Goal: Find specific page/section: Find specific page/section

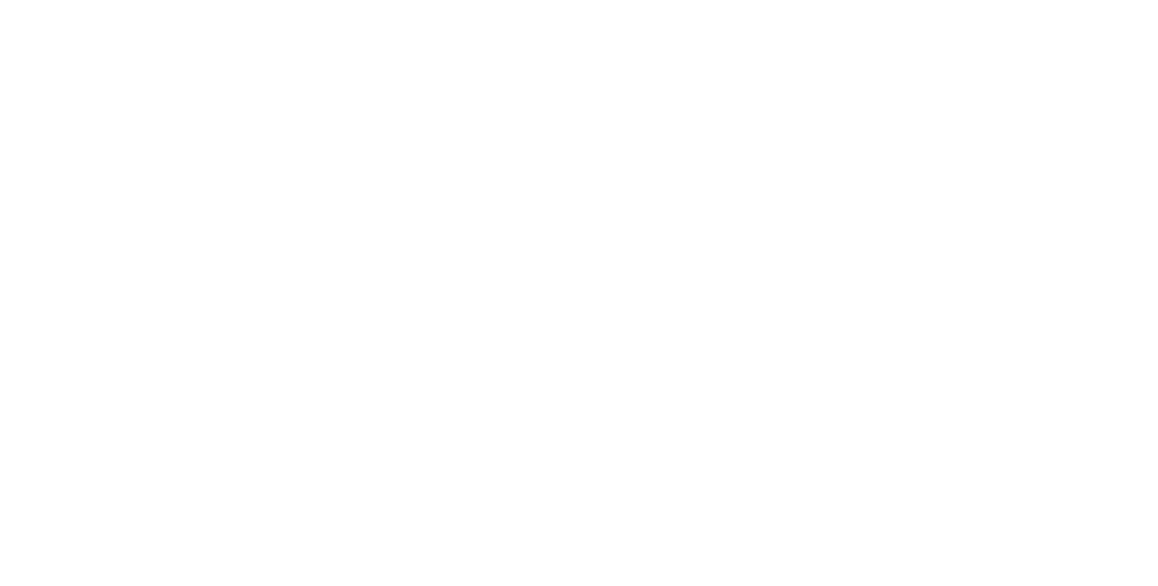
type input "[PERSON_NAME]"
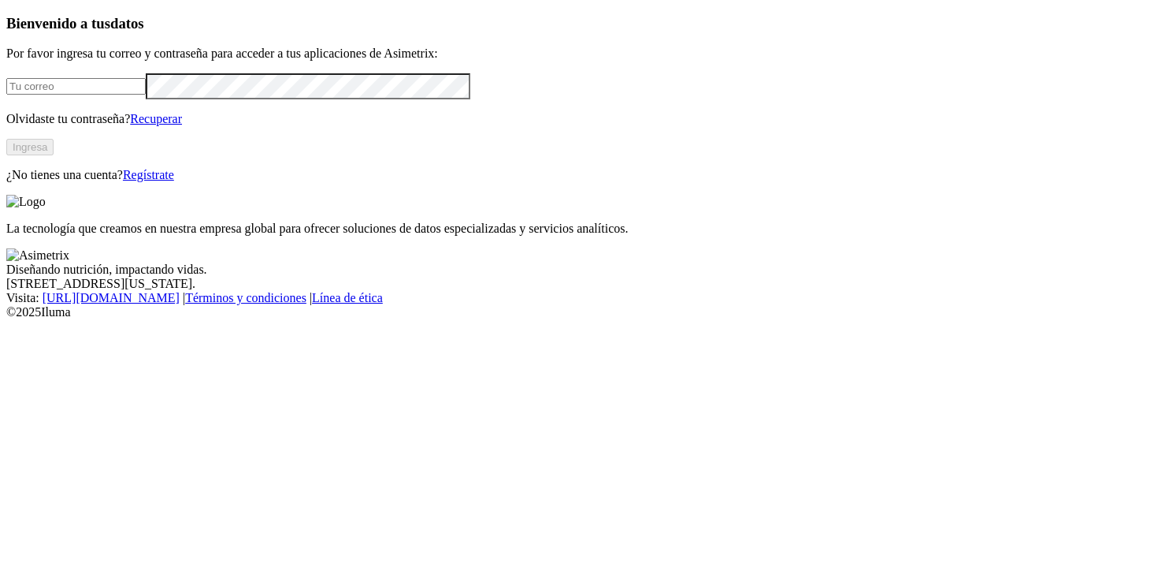
click at [146, 95] on input "email" at bounding box center [75, 86] width 139 height 17
type input "valeria.restrepo@premexcorp.com"
click at [54, 155] on button "Ingresa" at bounding box center [29, 147] width 47 height 17
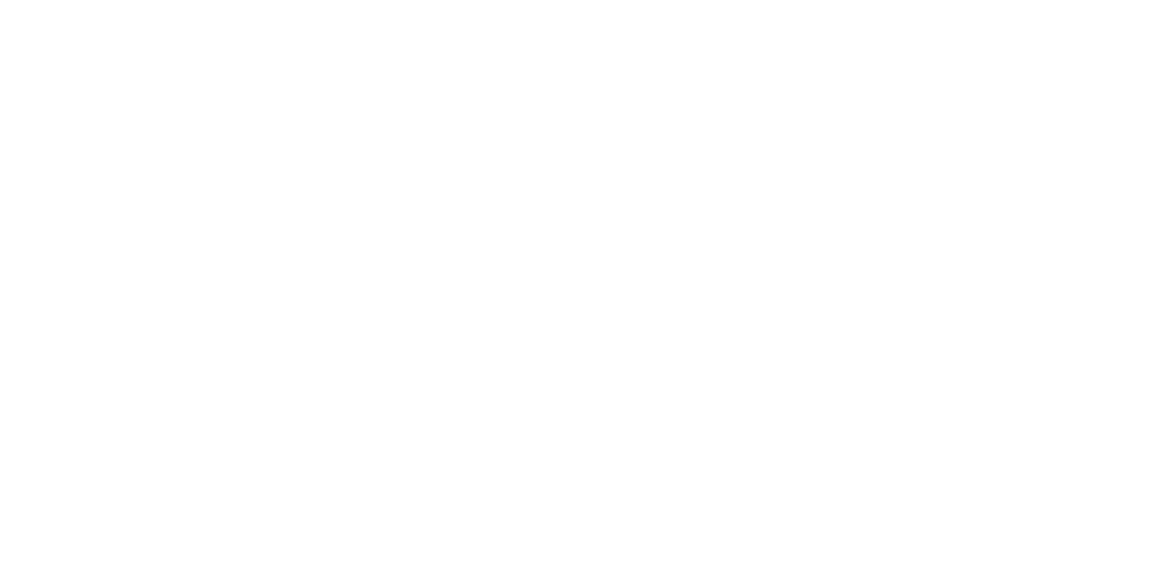
type input "guaya"
